Goal: Navigation & Orientation: Find specific page/section

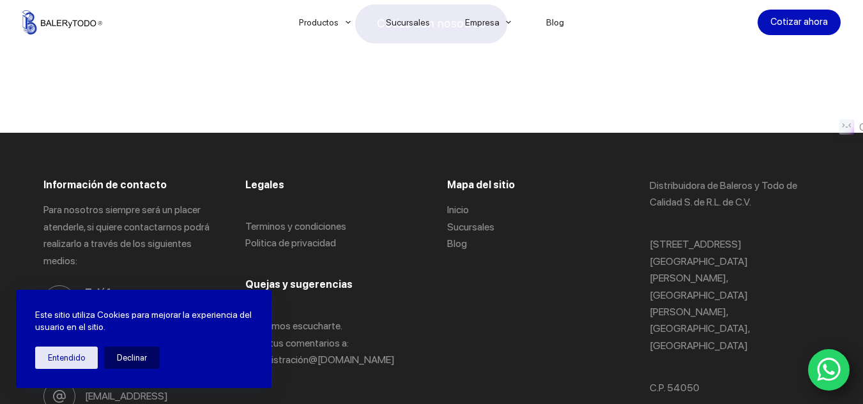
scroll to position [2587, 0]
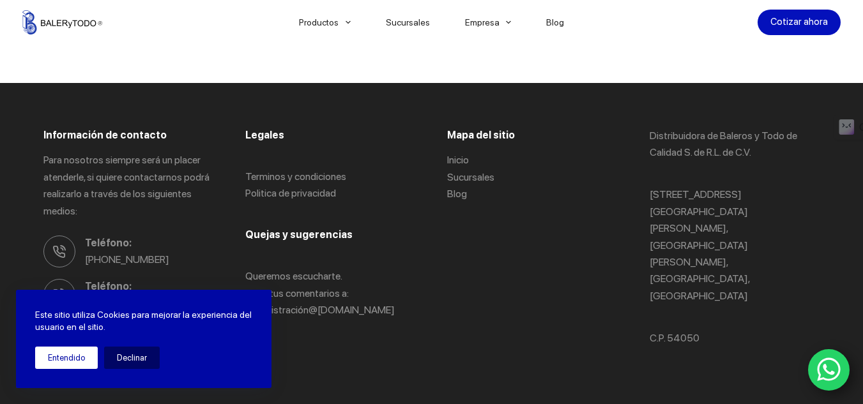
click at [79, 353] on button "Entendido" at bounding box center [66, 358] width 63 height 22
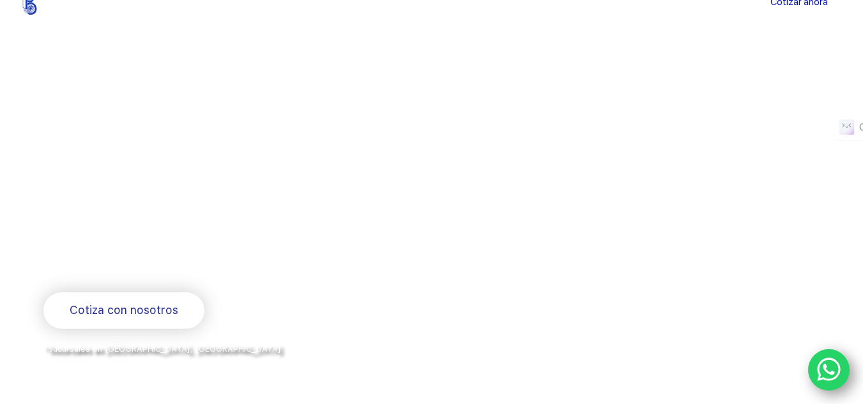
scroll to position [0, 0]
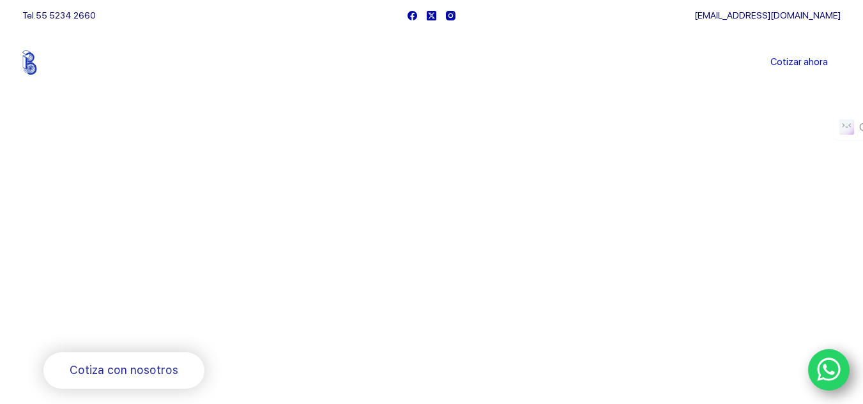
click at [420, 63] on link "Sucursales" at bounding box center [407, 63] width 79 height 0
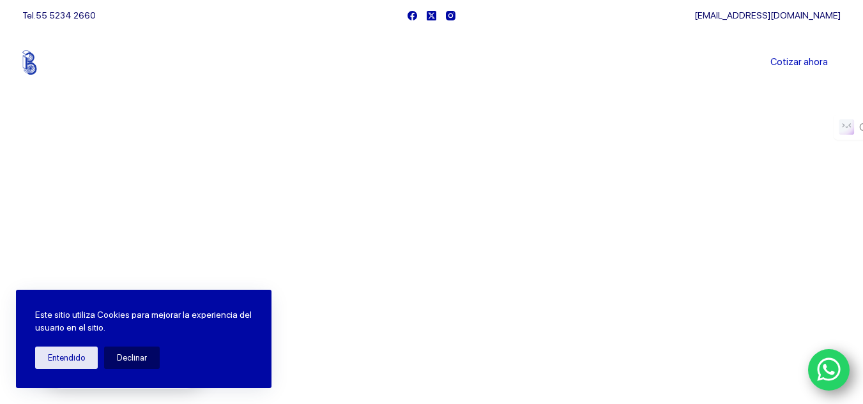
click at [419, 63] on link "Sucursales" at bounding box center [407, 63] width 79 height 0
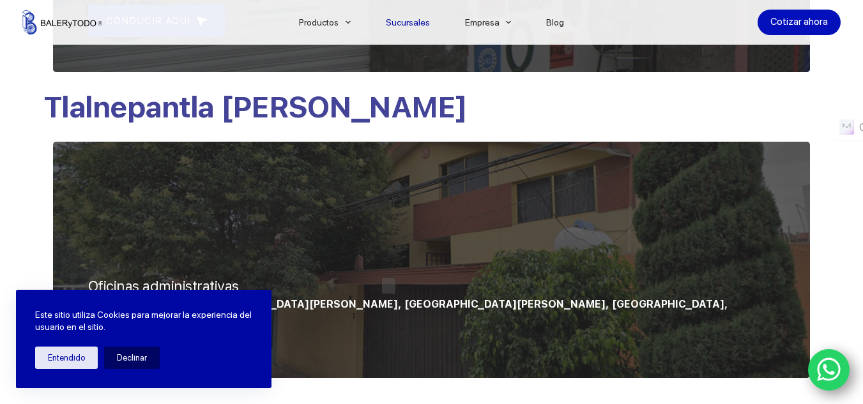
drag, startPoint x: 872, startPoint y: 37, endPoint x: 867, endPoint y: 237, distance: 200.1
click at [863, 237] on html "Saltar al contenido Productos Catalogos Sucursales Empresa Directorio Blog Coti…" at bounding box center [431, 9] width 863 height 2258
click at [72, 355] on button "Entendido" at bounding box center [66, 358] width 63 height 22
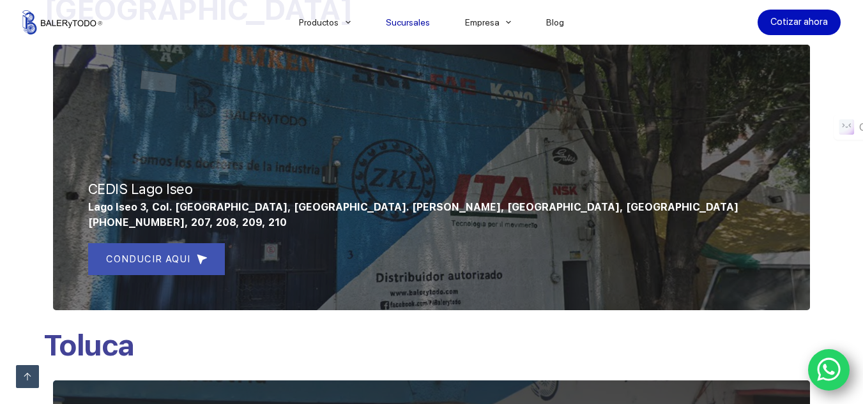
scroll to position [543, 0]
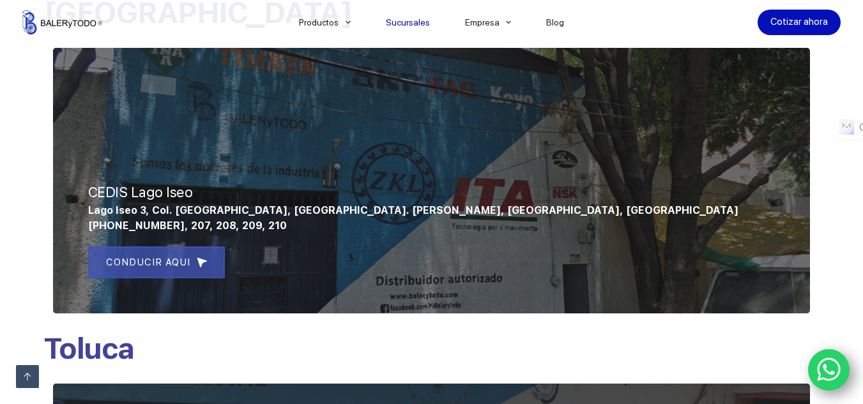
click at [167, 265] on span "CONDUCIR AQUI" at bounding box center [148, 262] width 84 height 15
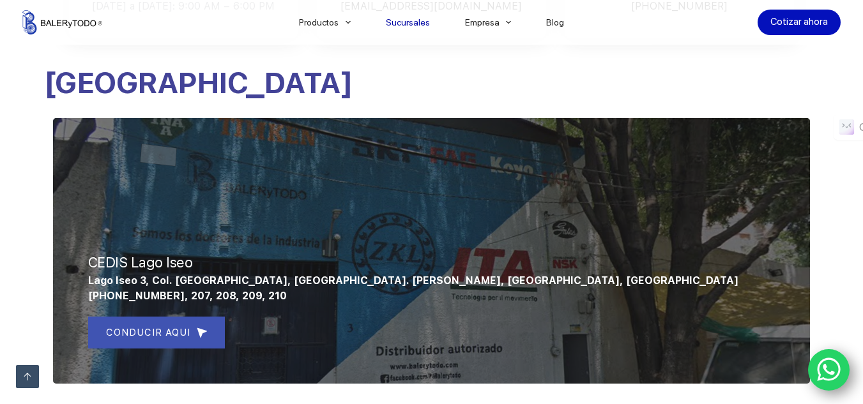
scroll to position [512, 0]
